Goal: Transaction & Acquisition: Purchase product/service

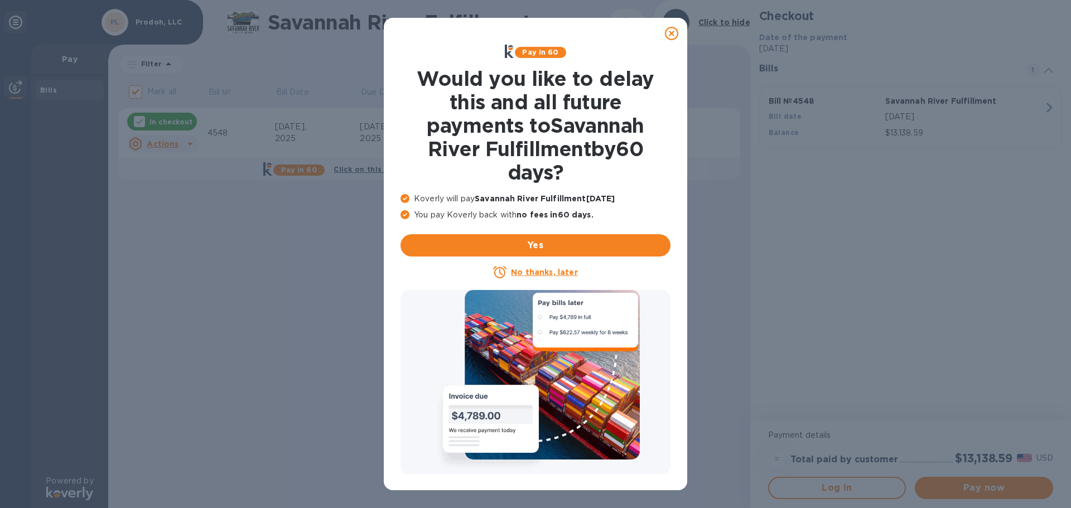
click at [672, 35] on icon at bounding box center [671, 33] width 13 height 13
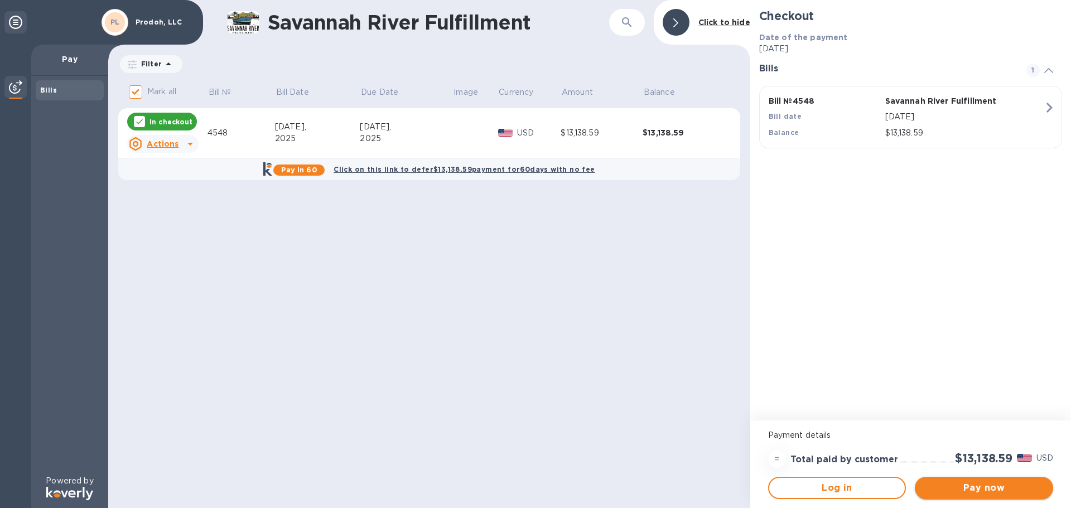
click at [972, 491] on span "Pay now" at bounding box center [984, 487] width 120 height 13
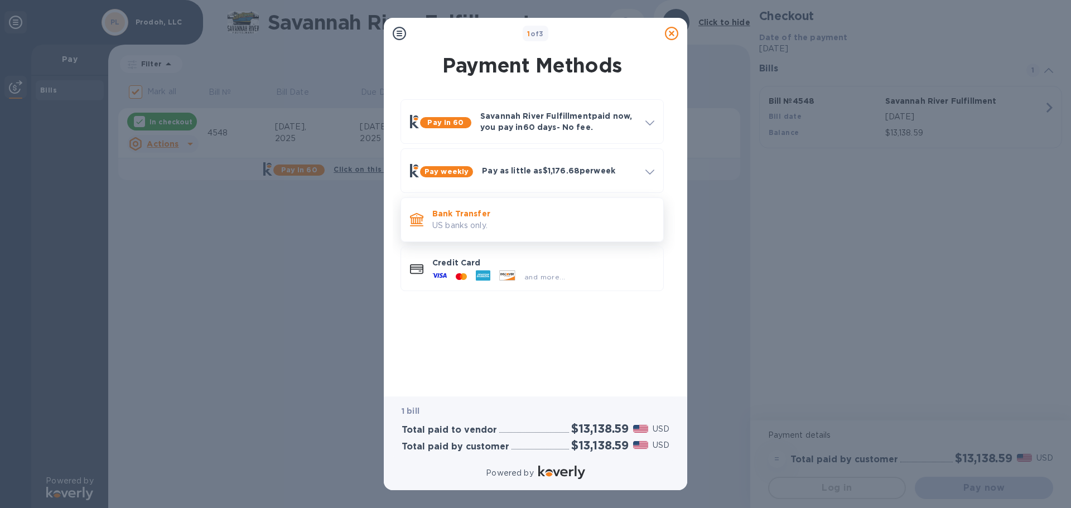
click at [487, 224] on p "US banks only." at bounding box center [543, 226] width 222 height 12
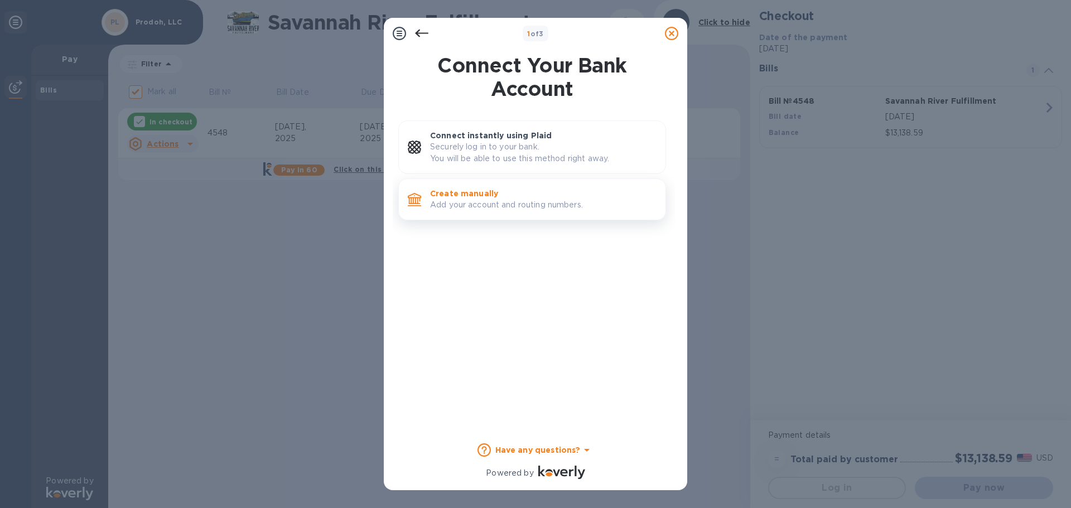
click at [487, 214] on div "Create manually Add your account and routing numbers." at bounding box center [543, 199] width 235 height 32
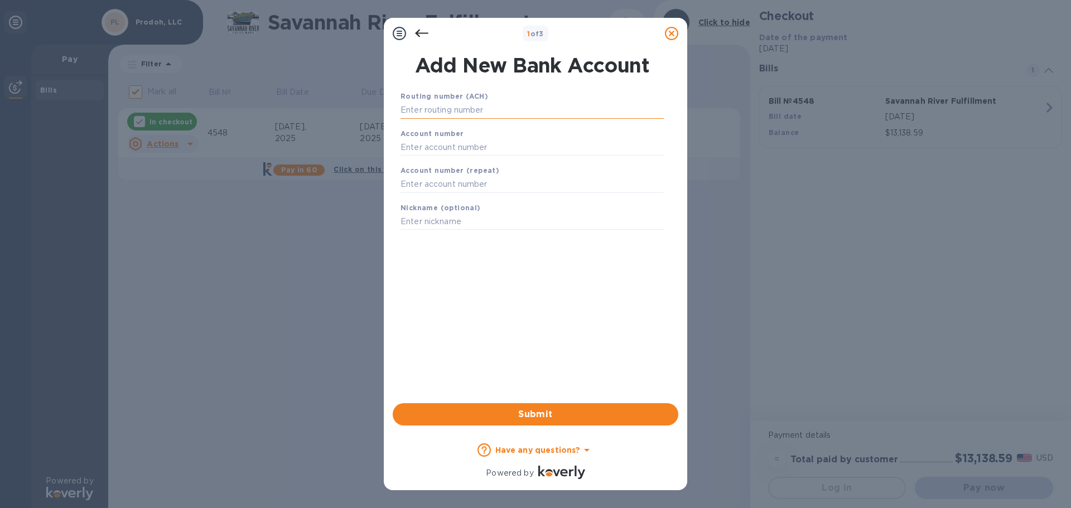
click at [473, 107] on input "text" at bounding box center [531, 110] width 263 height 17
click at [465, 112] on input "text" at bounding box center [531, 110] width 263 height 17
type input "044101305"
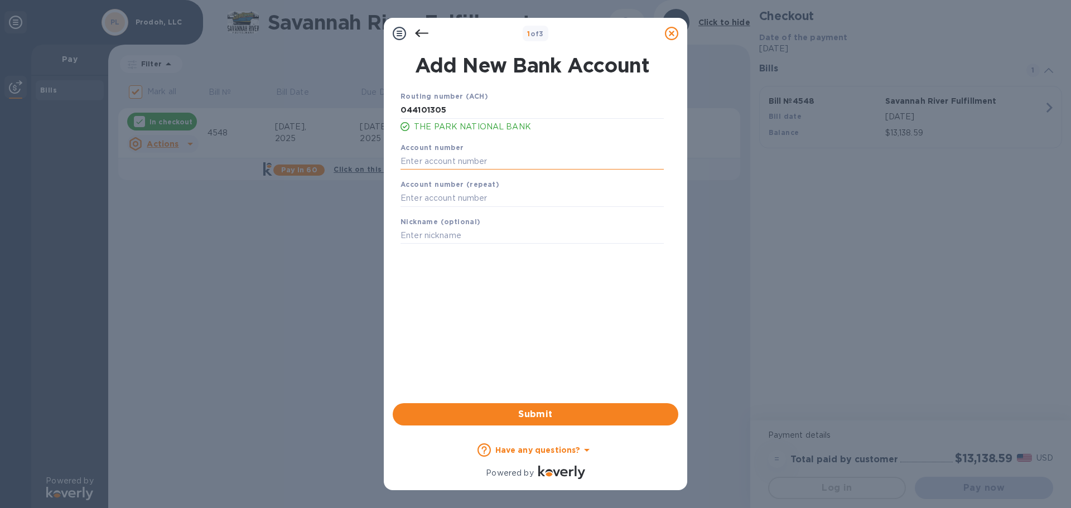
click at [467, 160] on input "text" at bounding box center [531, 161] width 263 height 17
type input "1101021492422"
click at [454, 204] on input "text" at bounding box center [531, 198] width 263 height 17
type input "1101021492422"
click at [561, 298] on div "Routing number (ACH) [US_BANK_ROUTING_MICR] THE PARK NATIONAL BANK Account numb…" at bounding box center [532, 232] width 286 height 302
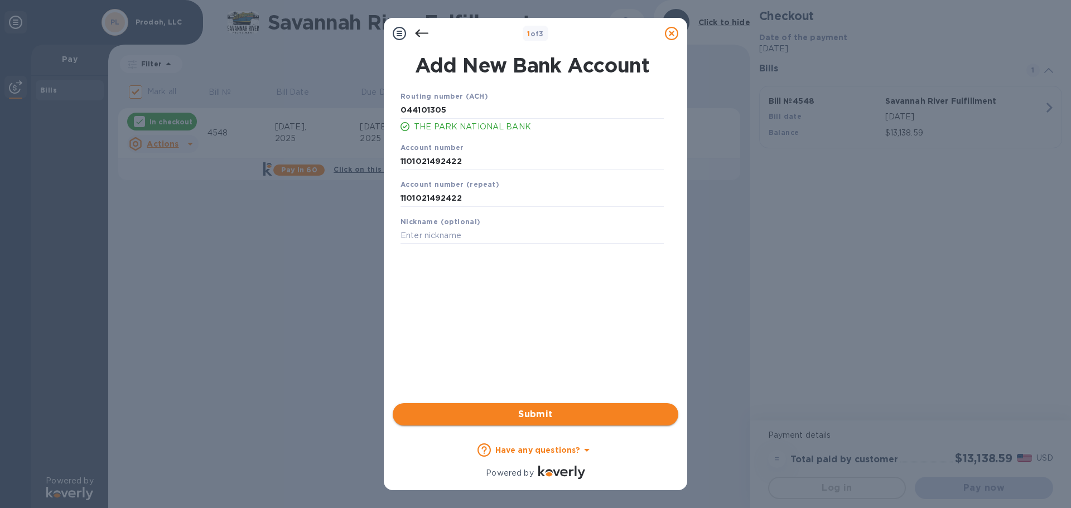
click at [587, 416] on span "Submit" at bounding box center [536, 414] width 268 height 13
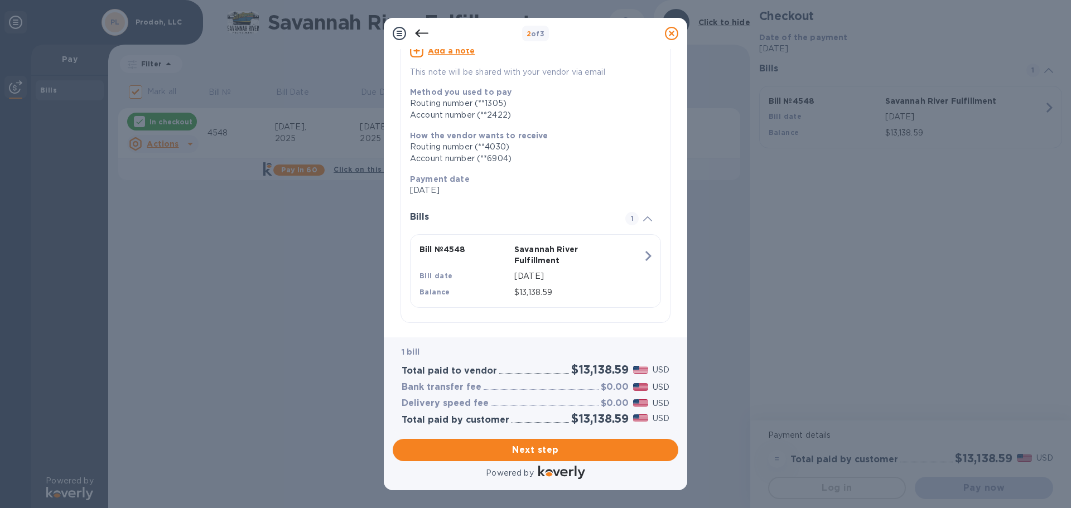
scroll to position [123, 0]
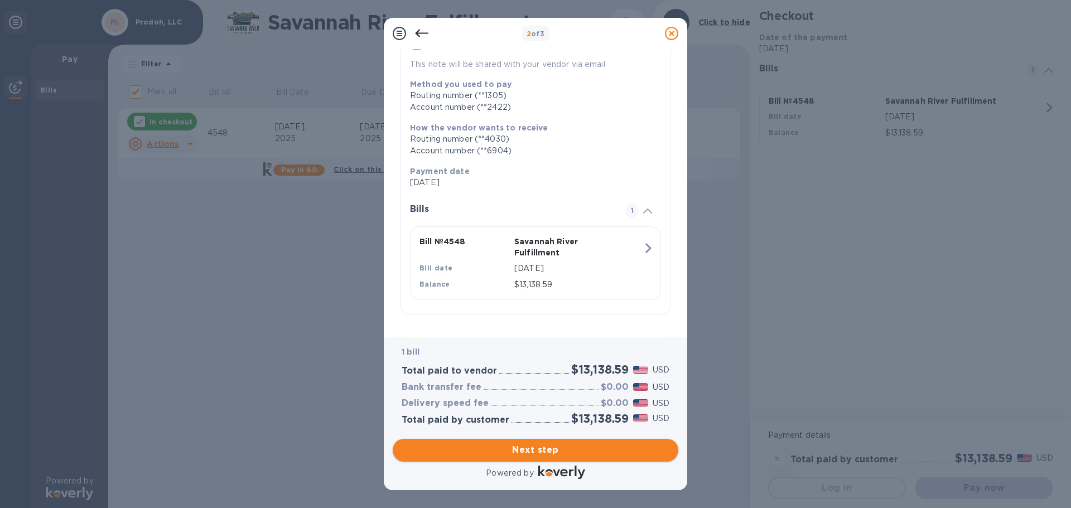
click at [583, 445] on span "Next step" at bounding box center [536, 449] width 268 height 13
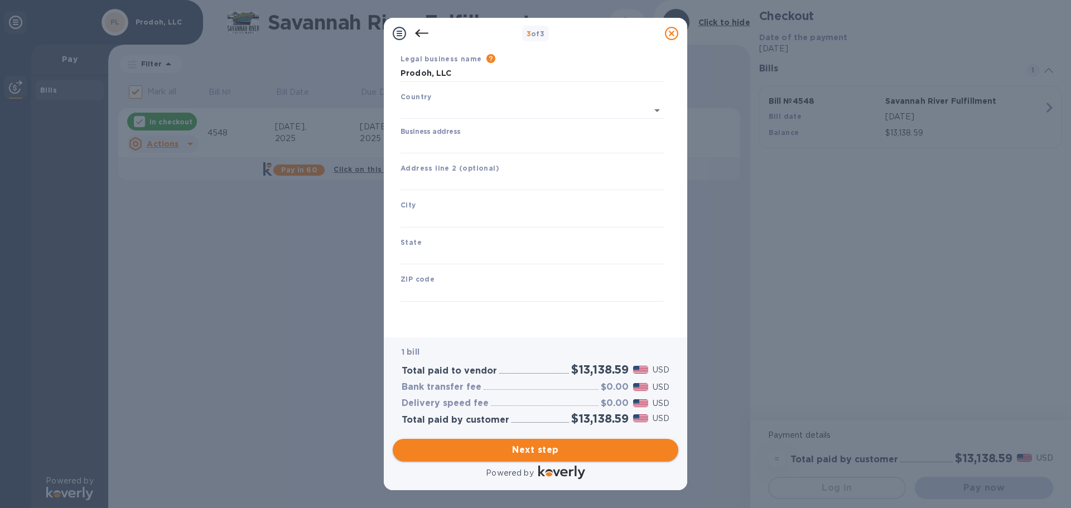
type input "[GEOGRAPHIC_DATA]"
click at [484, 145] on input "Business address" at bounding box center [531, 145] width 263 height 17
drag, startPoint x: 522, startPoint y: 146, endPoint x: 640, endPoint y: 144, distance: 118.3
click at [640, 144] on input "[STREET_ADDRESS]" at bounding box center [531, 145] width 263 height 17
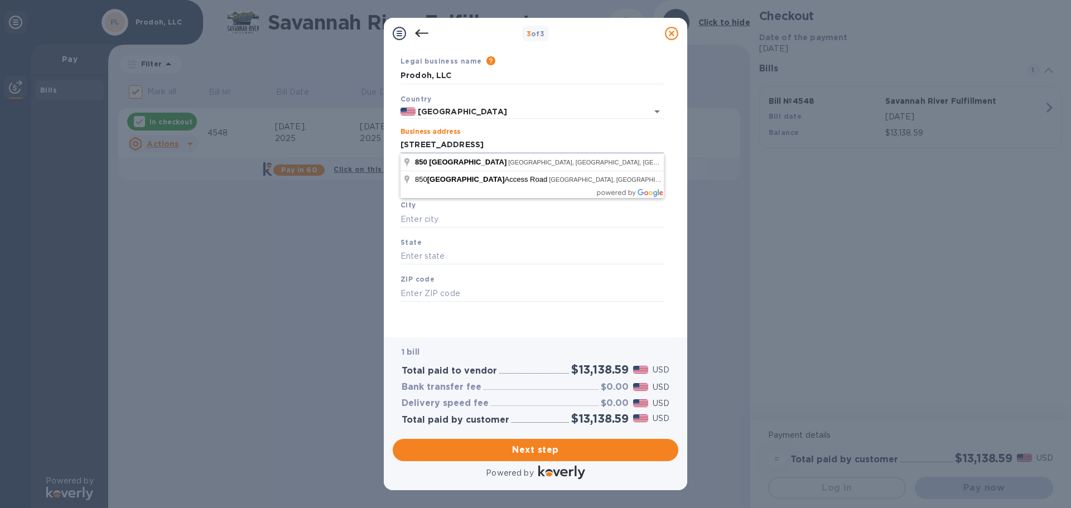
type input "[STREET_ADDRESS]"
click at [709, 257] on div "3 of 3 Business Information Legal business name Please provide the legal name t…" at bounding box center [535, 254] width 1071 height 508
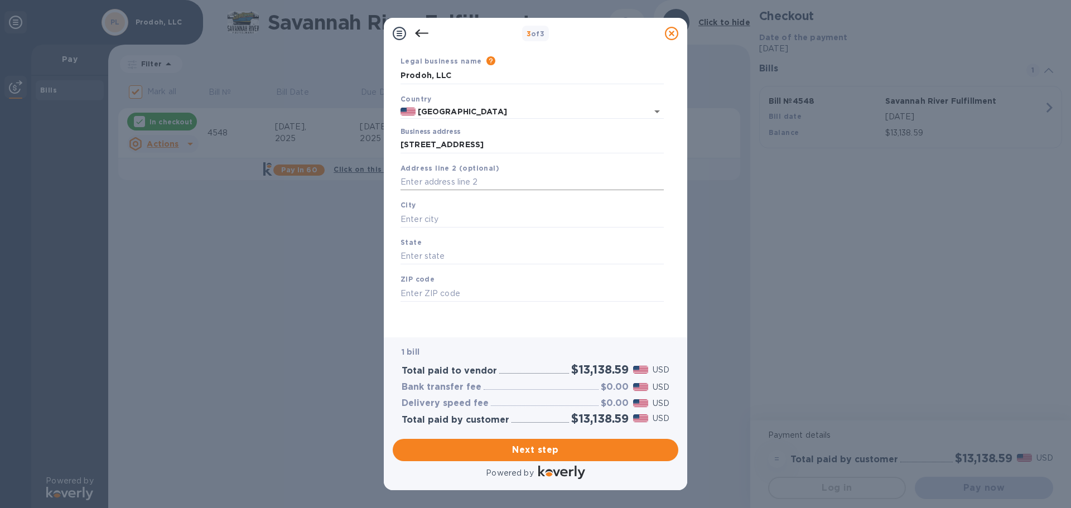
click at [500, 182] on input "text" at bounding box center [531, 182] width 263 height 17
type input "Suite 102"
type input "[GEOGRAPHIC_DATA]"
type input "SC"
type input "29607"
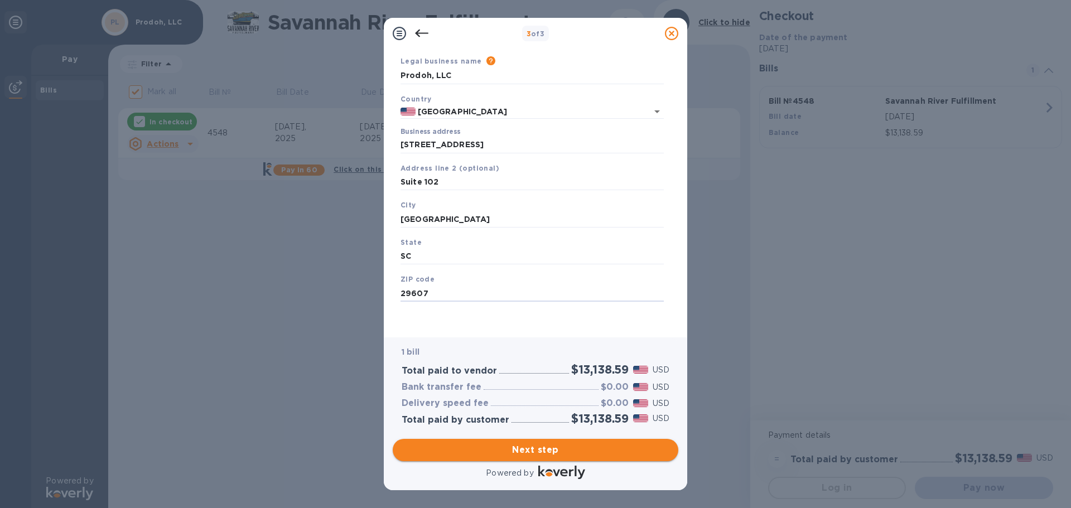
click at [563, 455] on span "Next step" at bounding box center [536, 449] width 268 height 13
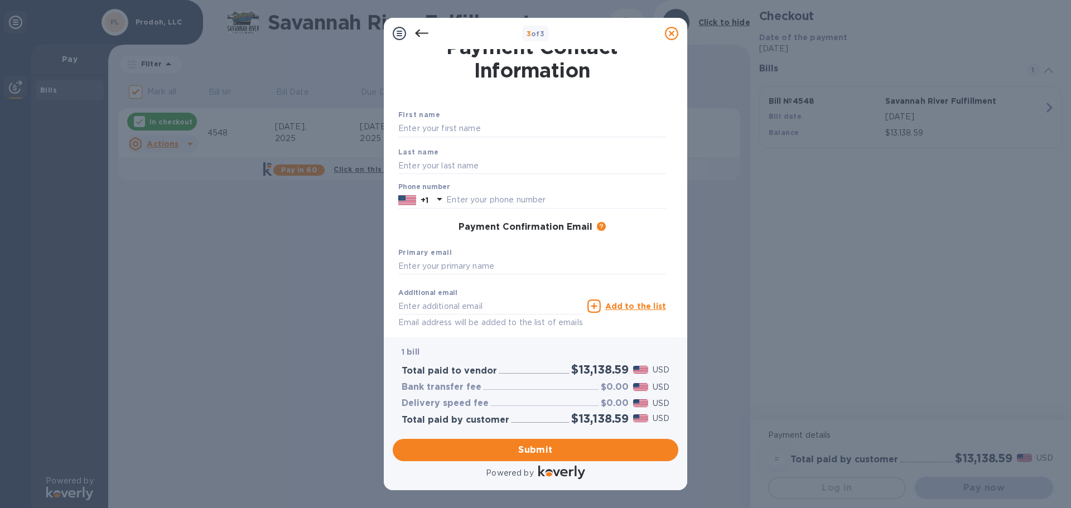
scroll to position [0, 0]
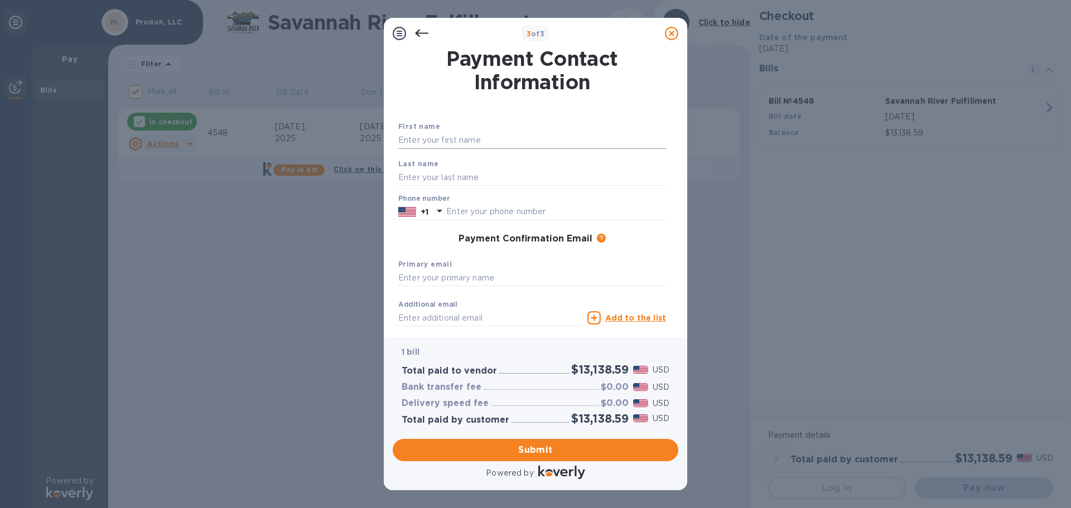
click at [446, 134] on input "text" at bounding box center [532, 140] width 268 height 17
type input "[PERSON_NAME]"
type input "Rodwell"
type input "8648841375"
click at [490, 276] on input "text" at bounding box center [532, 278] width 268 height 17
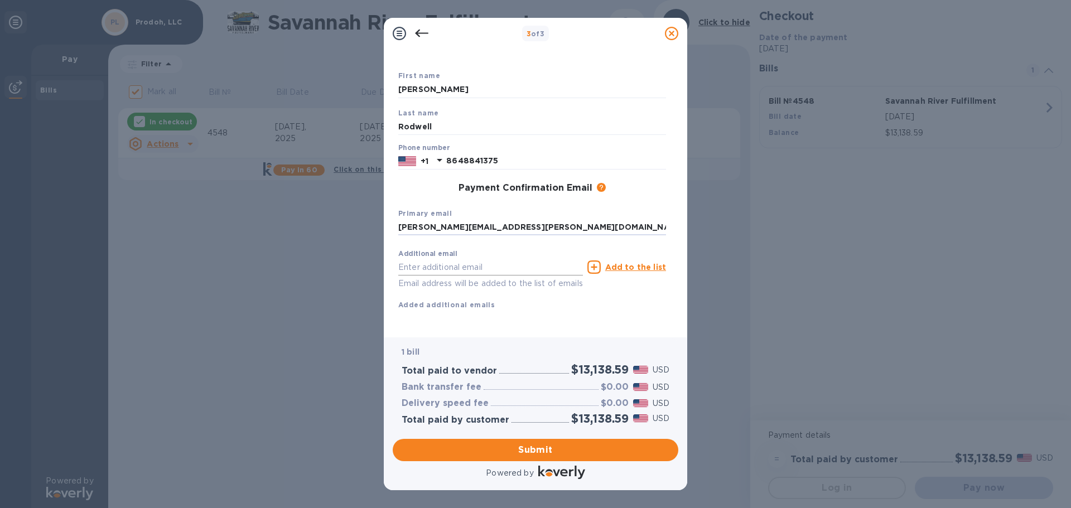
scroll to position [64, 0]
type input "[PERSON_NAME][EMAIL_ADDRESS][PERSON_NAME][DOMAIN_NAME]"
click at [526, 450] on span "Submit" at bounding box center [536, 449] width 268 height 13
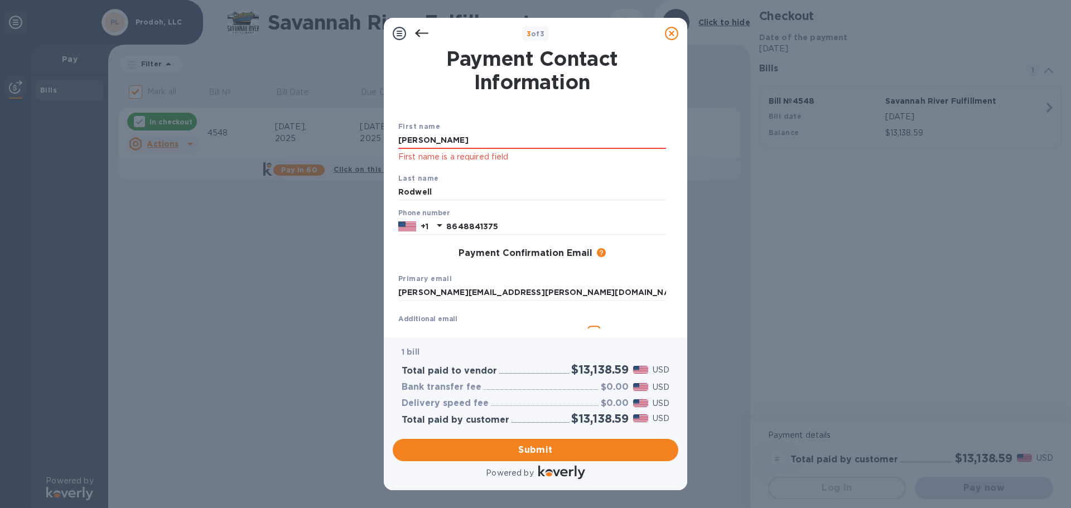
drag, startPoint x: 406, startPoint y: 140, endPoint x: 384, endPoint y: 139, distance: 22.3
click at [384, 139] on div "Payment Contact Information First name [PERSON_NAME] First name is a required f…" at bounding box center [535, 193] width 303 height 288
type input "[PERSON_NAME]"
drag, startPoint x: 580, startPoint y: 117, endPoint x: 572, endPoint y: 111, distance: 10.1
click at [572, 111] on div "First name [PERSON_NAME] First name is a required field Last name [PERSON_NAME]…" at bounding box center [532, 239] width 272 height 278
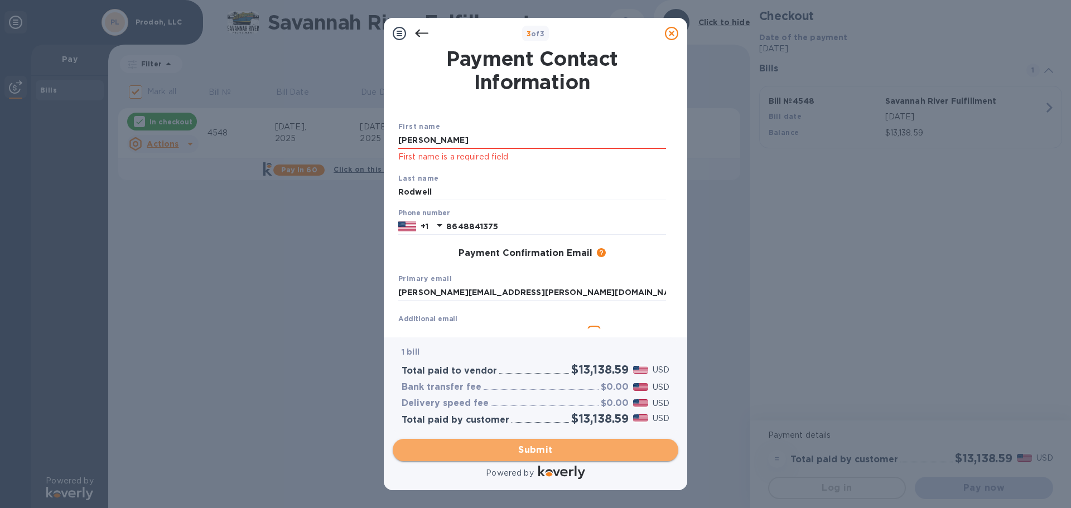
click at [629, 446] on span "Submit" at bounding box center [536, 449] width 268 height 13
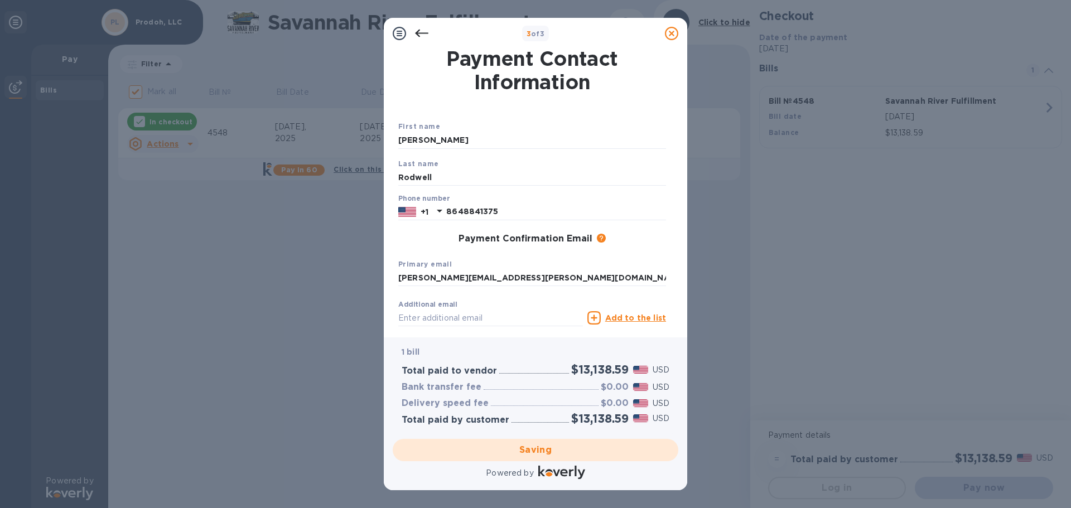
checkbox input "false"
